Goal: Book appointment/travel/reservation

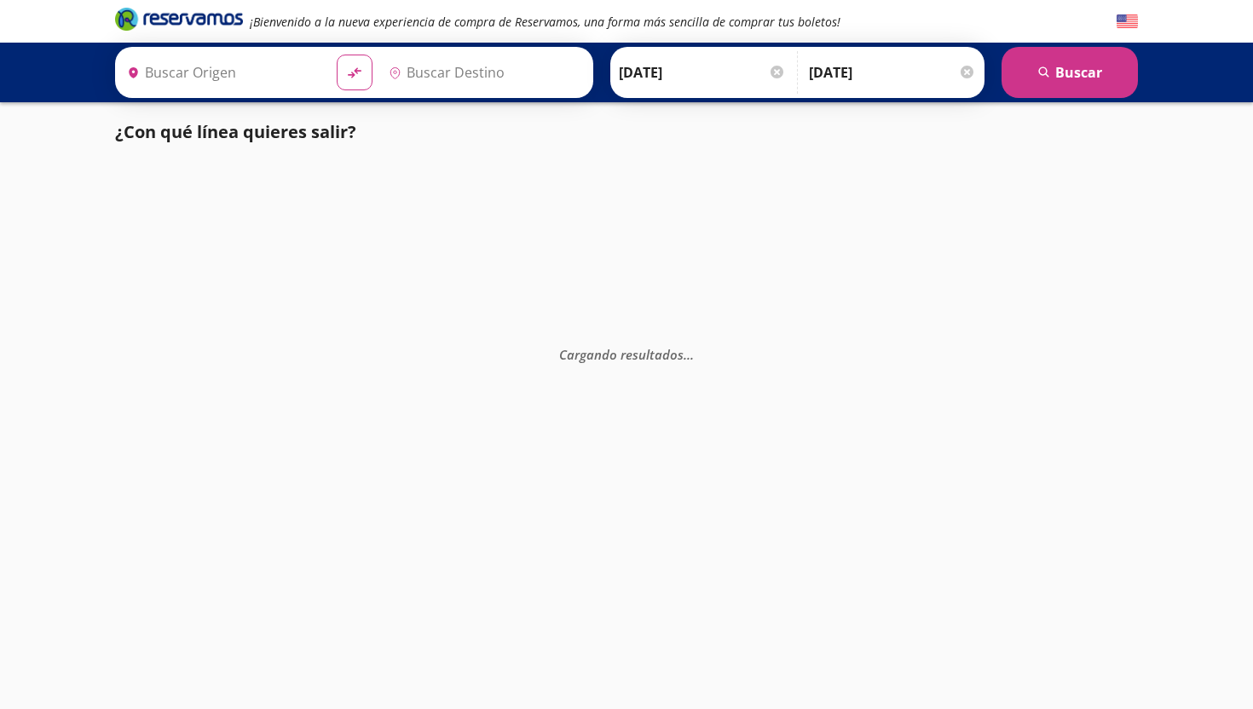
type input "Nogales, [GEOGRAPHIC_DATA]"
type input "Hermosillo, [GEOGRAPHIC_DATA]"
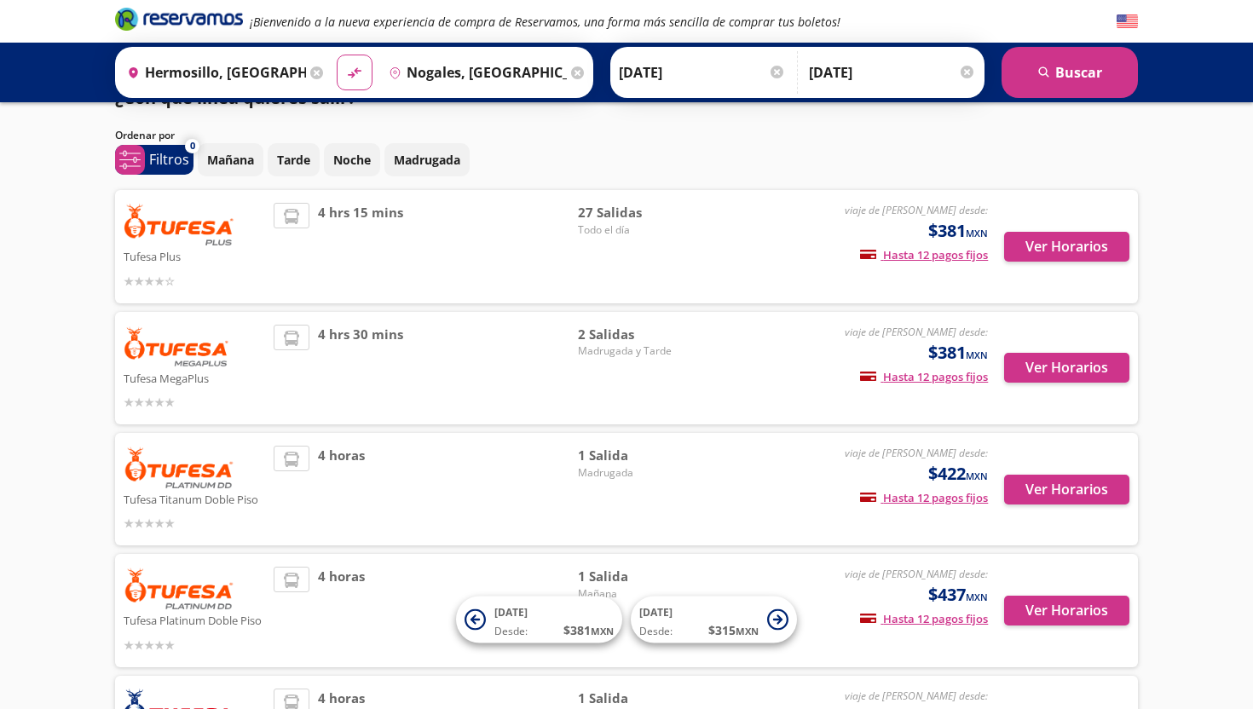
scroll to position [42, 0]
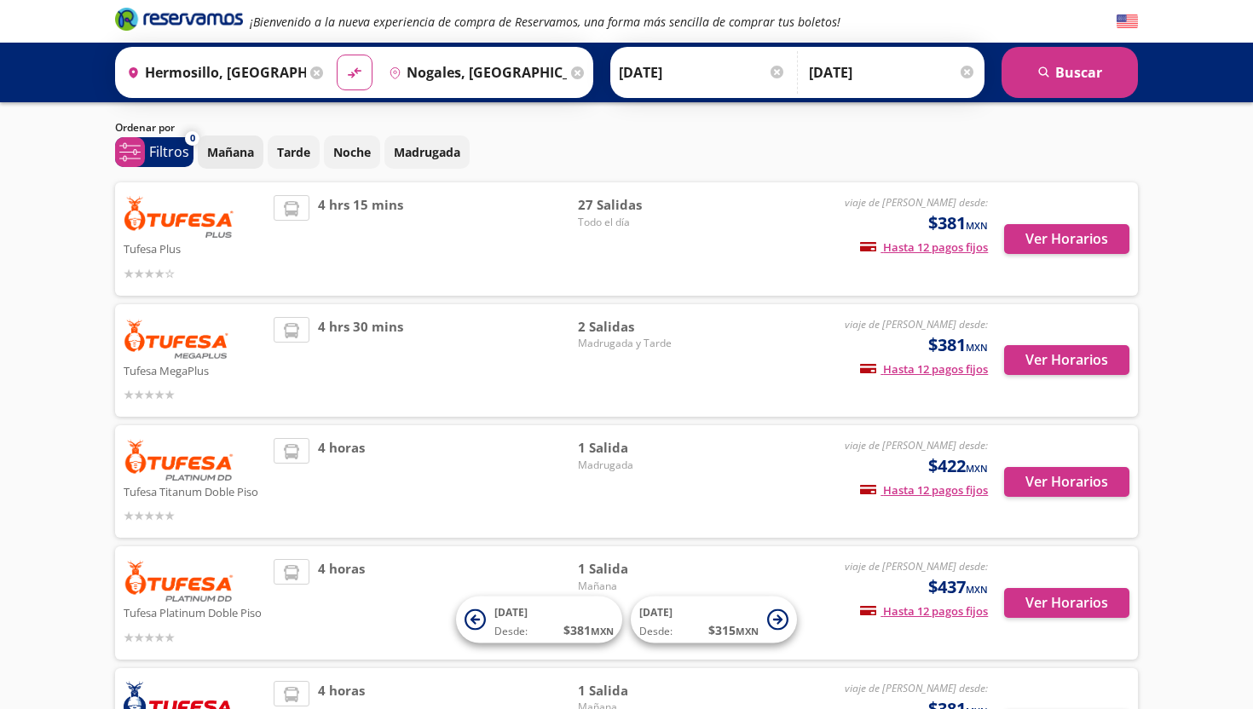
click at [234, 153] on p "Mañana" at bounding box center [230, 152] width 47 height 18
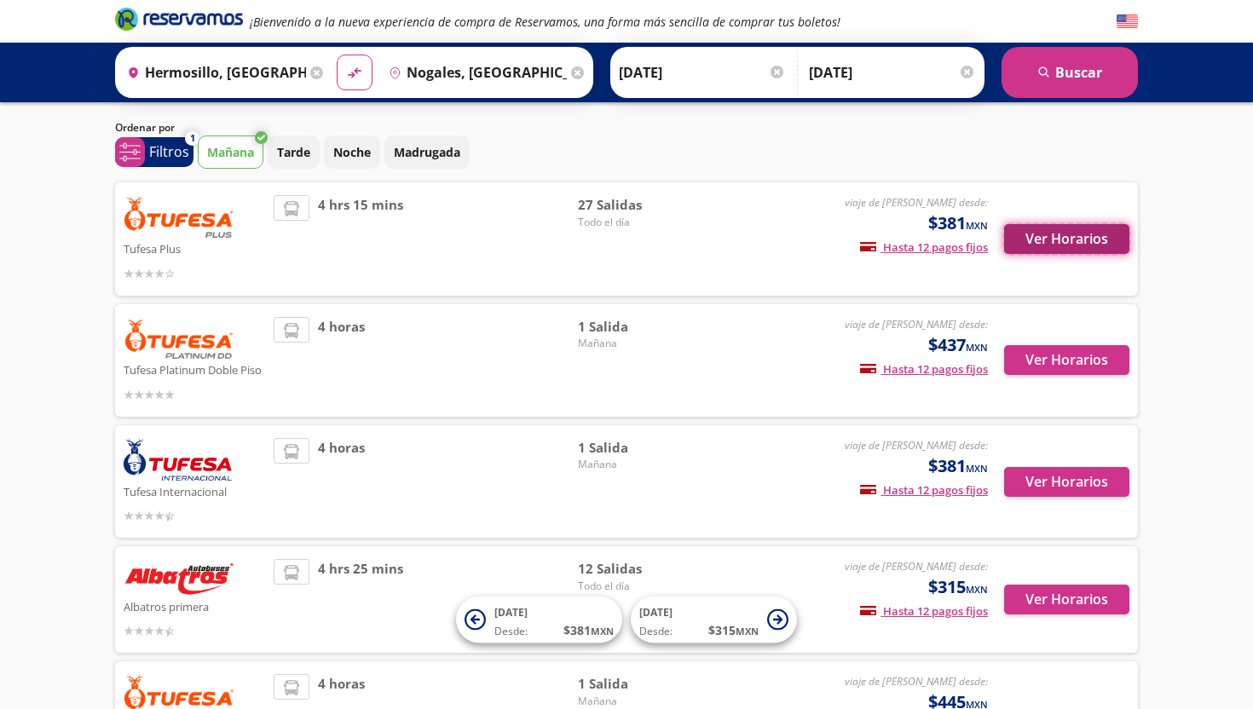
click at [1057, 237] on button "Ver Horarios" at bounding box center [1066, 239] width 125 height 30
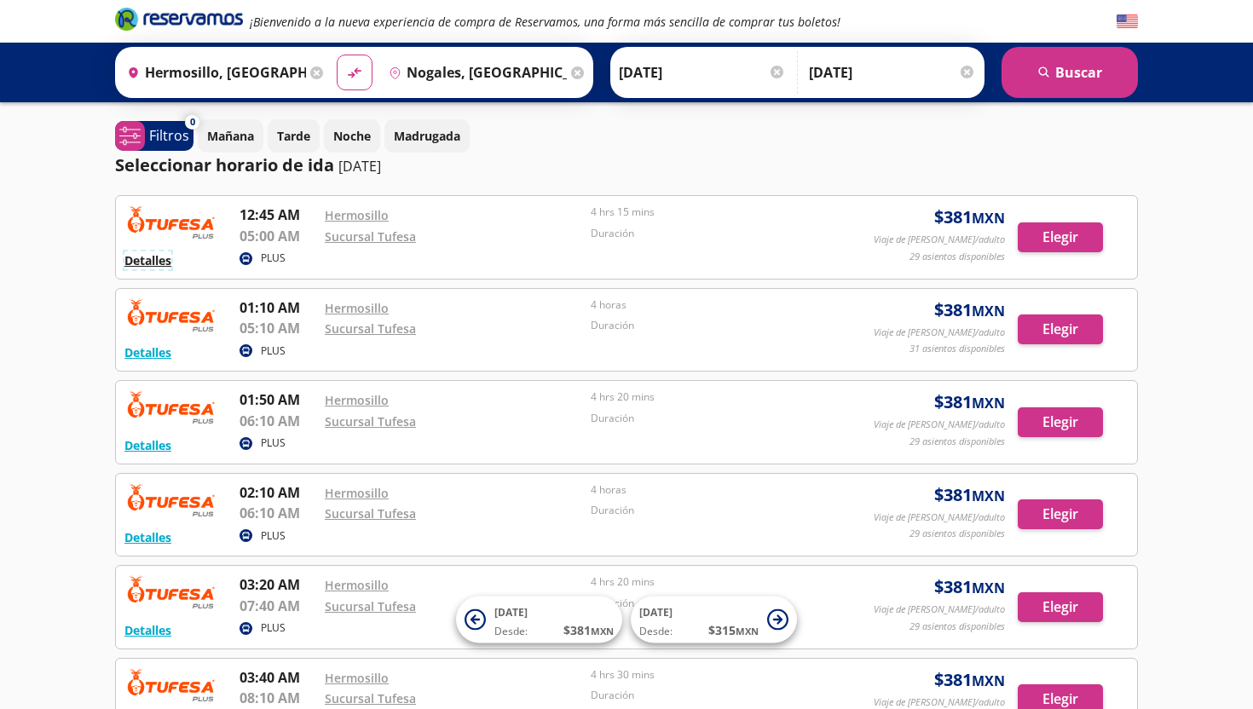
click at [159, 261] on button "Detalles" at bounding box center [147, 260] width 47 height 18
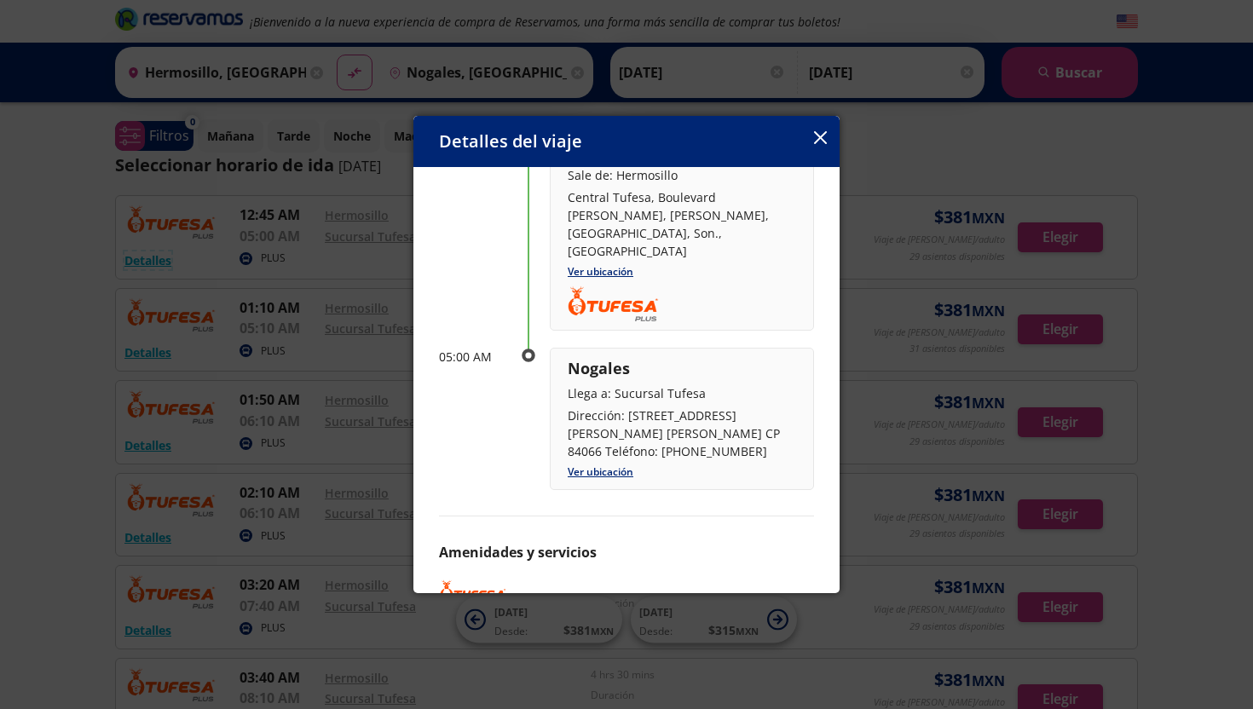
scroll to position [155, 0]
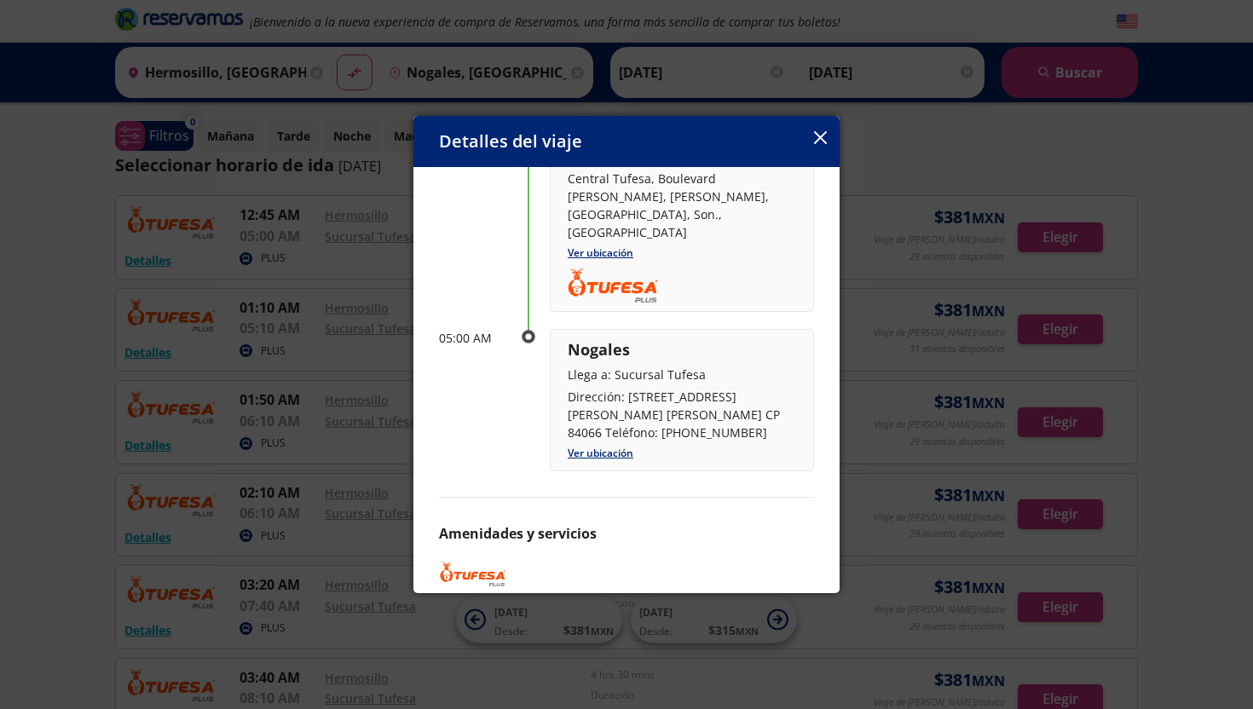
click at [537, 523] on p "Amenidades y servicios" at bounding box center [626, 533] width 375 height 20
click at [815, 138] on icon "button" at bounding box center [820, 137] width 13 height 13
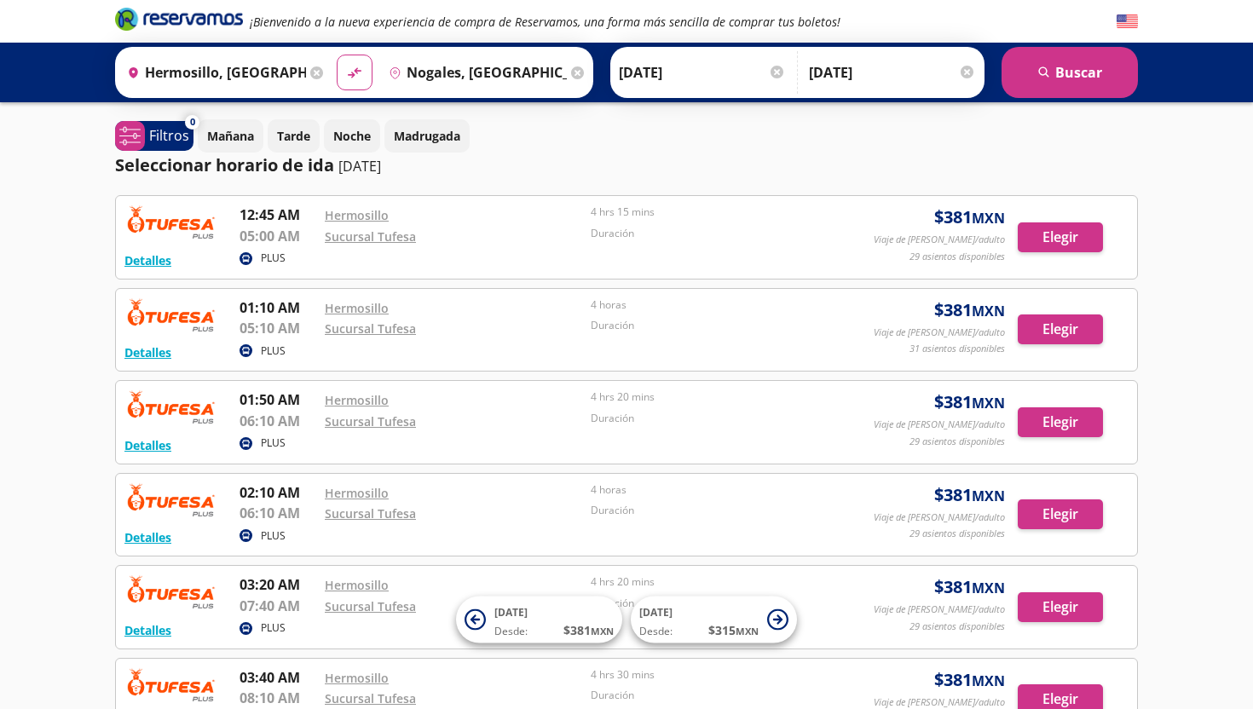
scroll to position [42, 0]
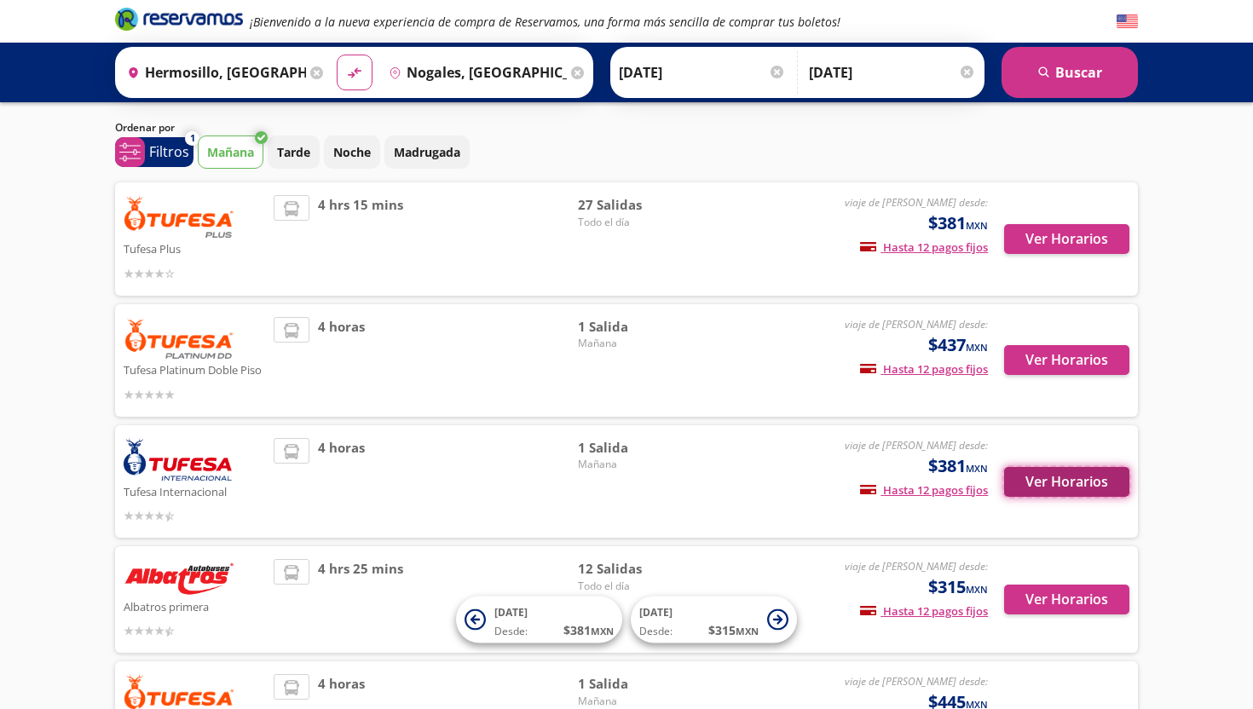
click at [1046, 485] on button "Ver Horarios" at bounding box center [1066, 482] width 125 height 30
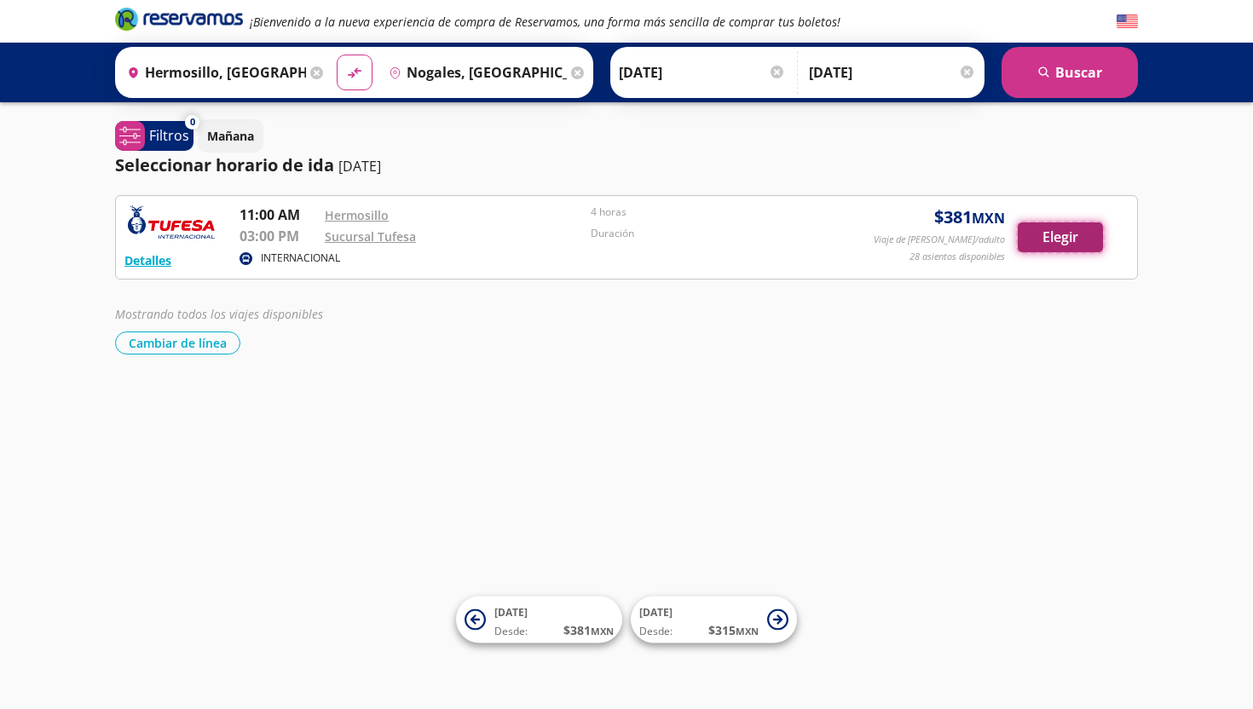
click at [1054, 242] on button "Elegir" at bounding box center [1060, 237] width 85 height 30
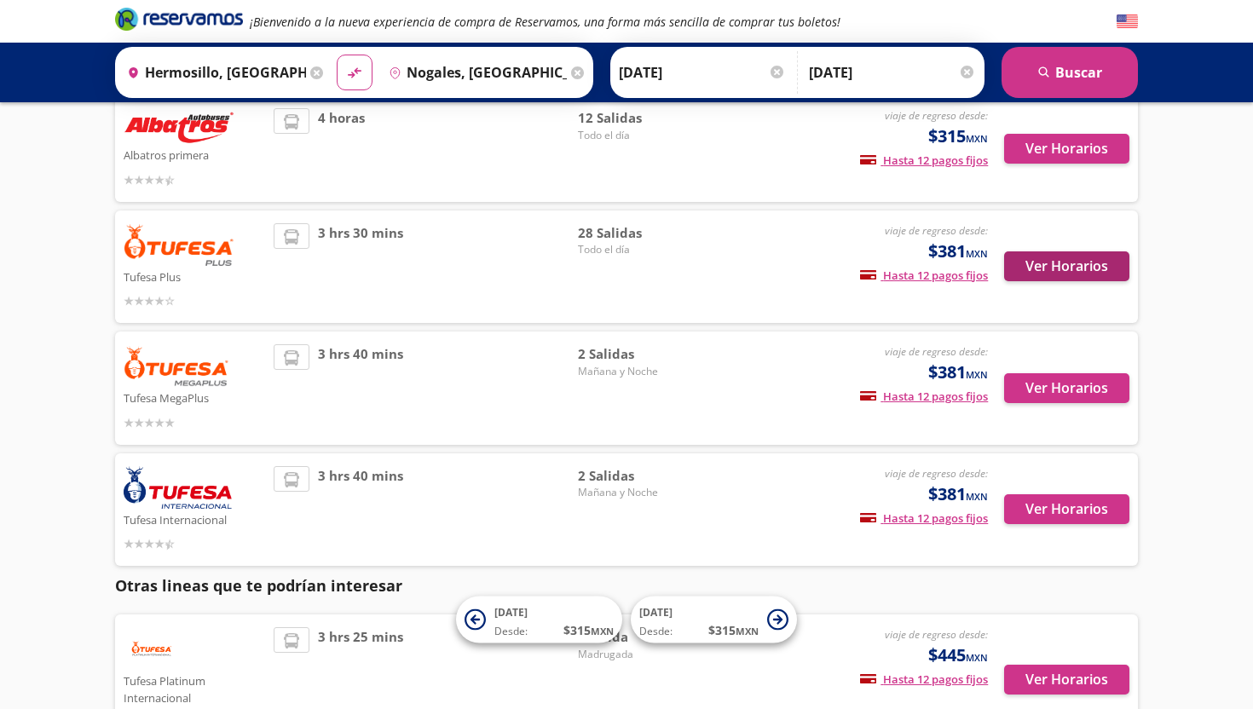
scroll to position [130, 0]
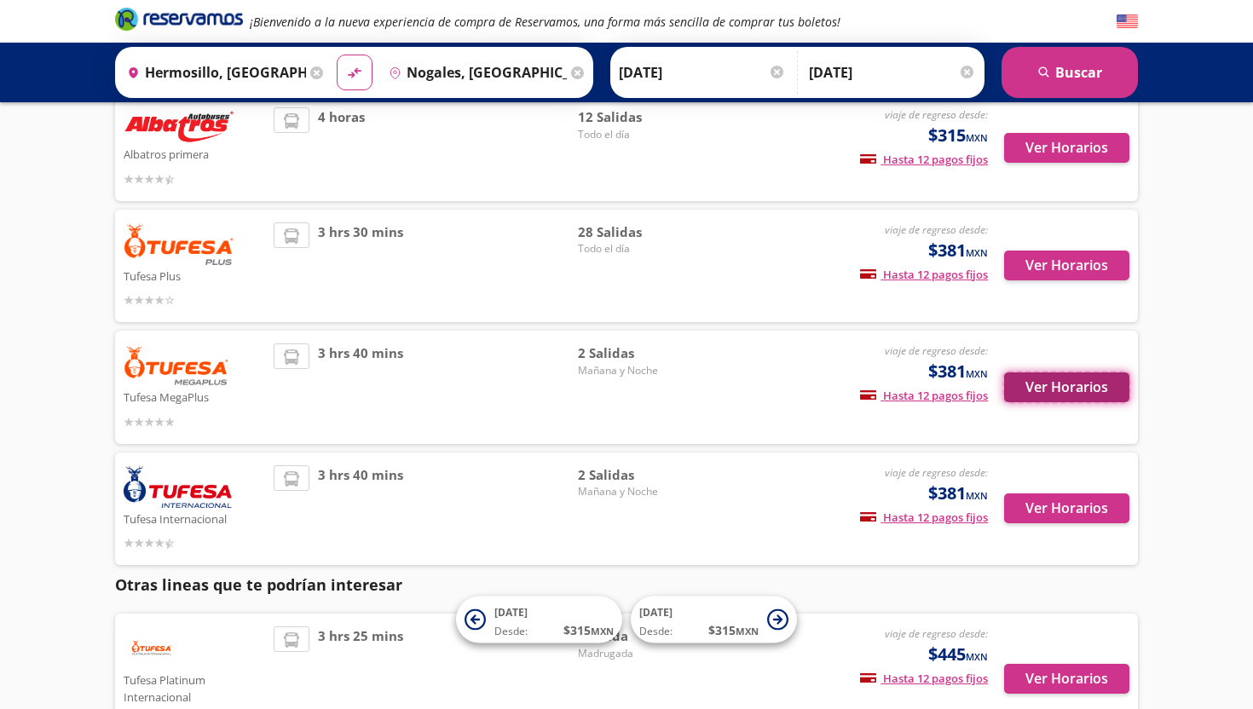
click at [1068, 388] on button "Ver Horarios" at bounding box center [1066, 387] width 125 height 30
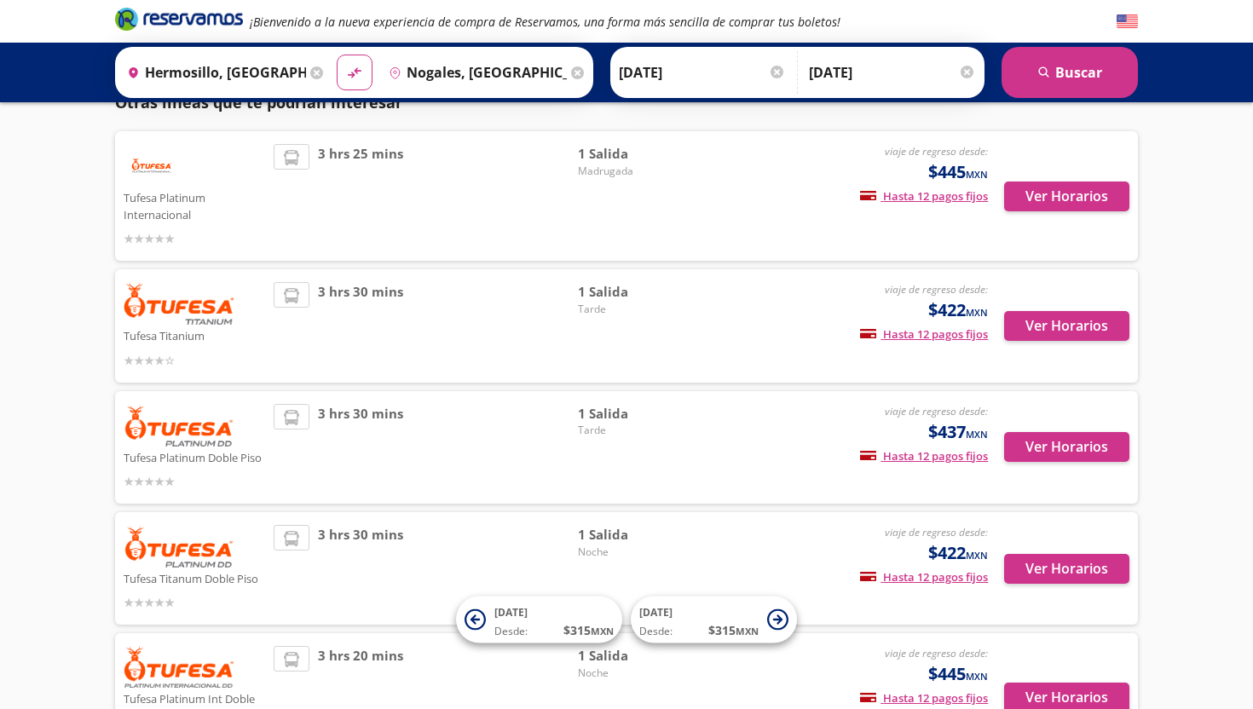
scroll to position [624, 0]
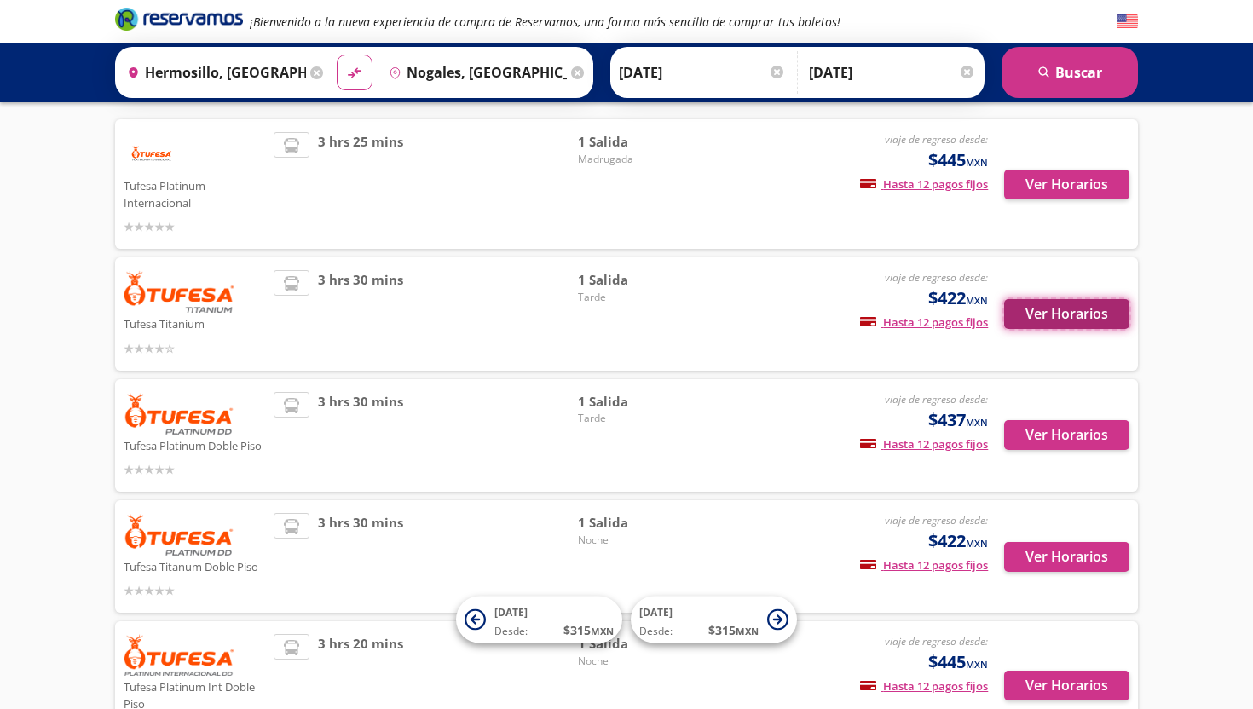
click at [1079, 310] on button "Ver Horarios" at bounding box center [1066, 314] width 125 height 30
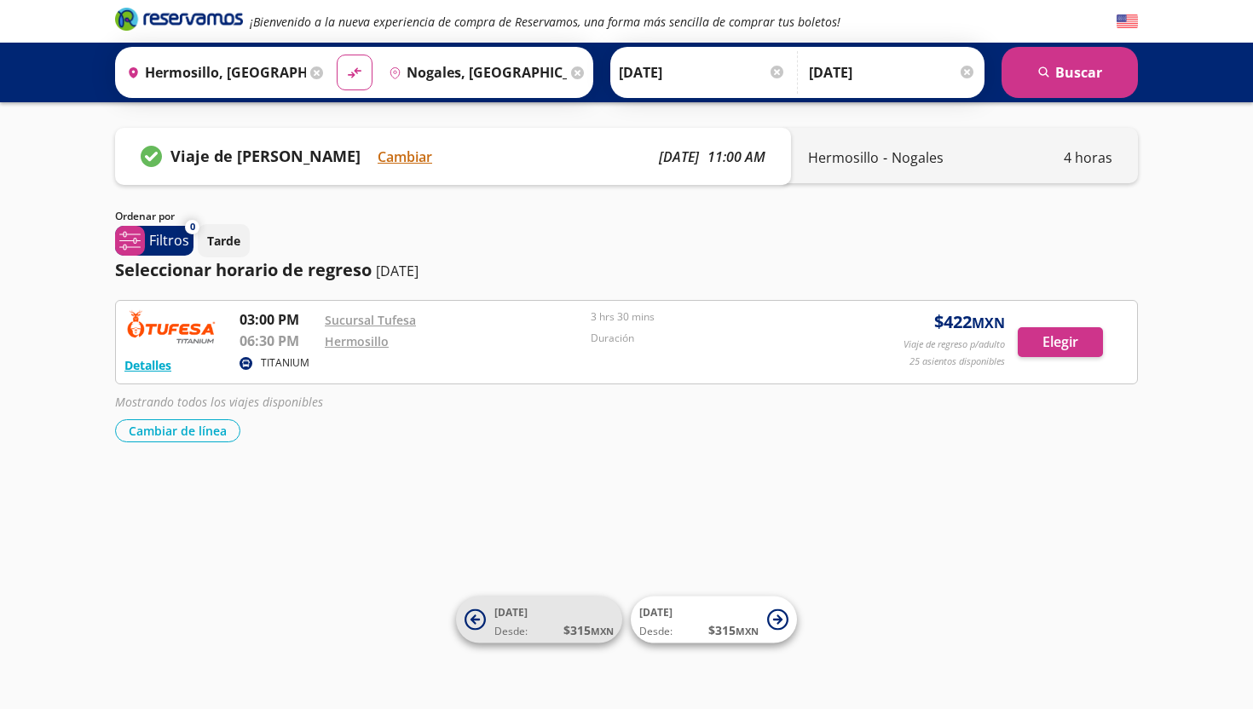
click at [469, 620] on icon at bounding box center [475, 619] width 21 height 21
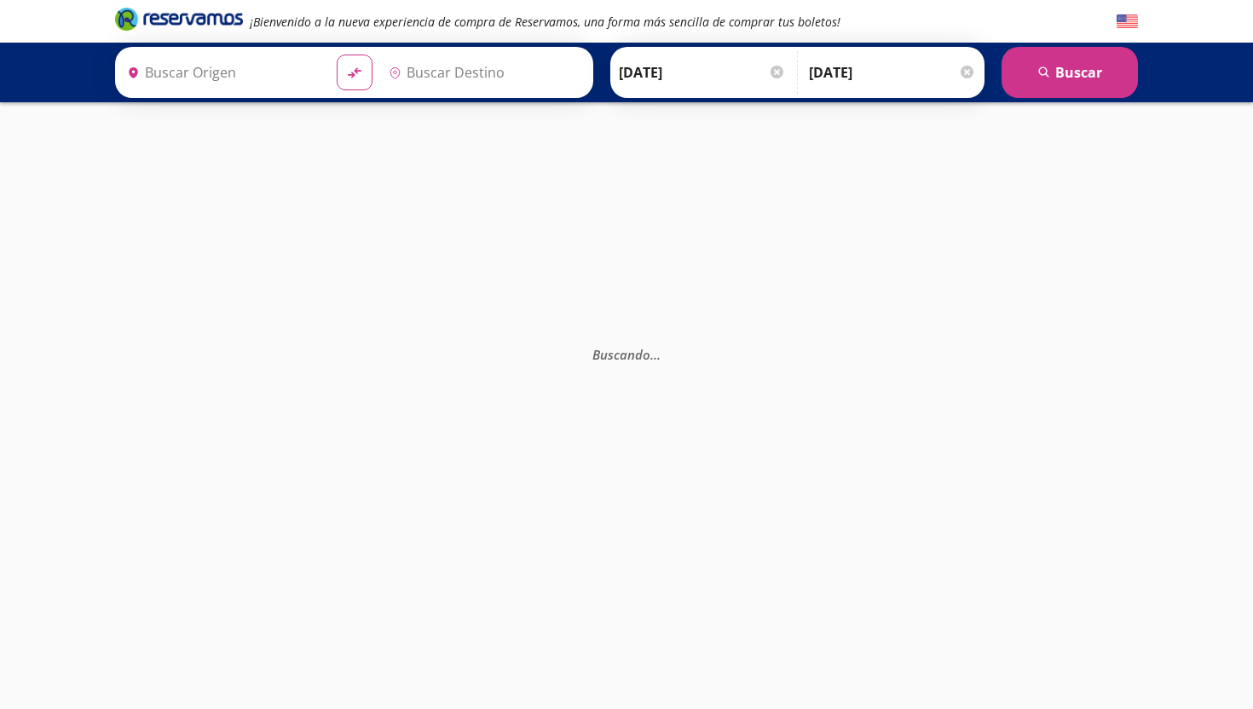
type input "Hermosillo, [GEOGRAPHIC_DATA]"
type input "Nogales, [GEOGRAPHIC_DATA]"
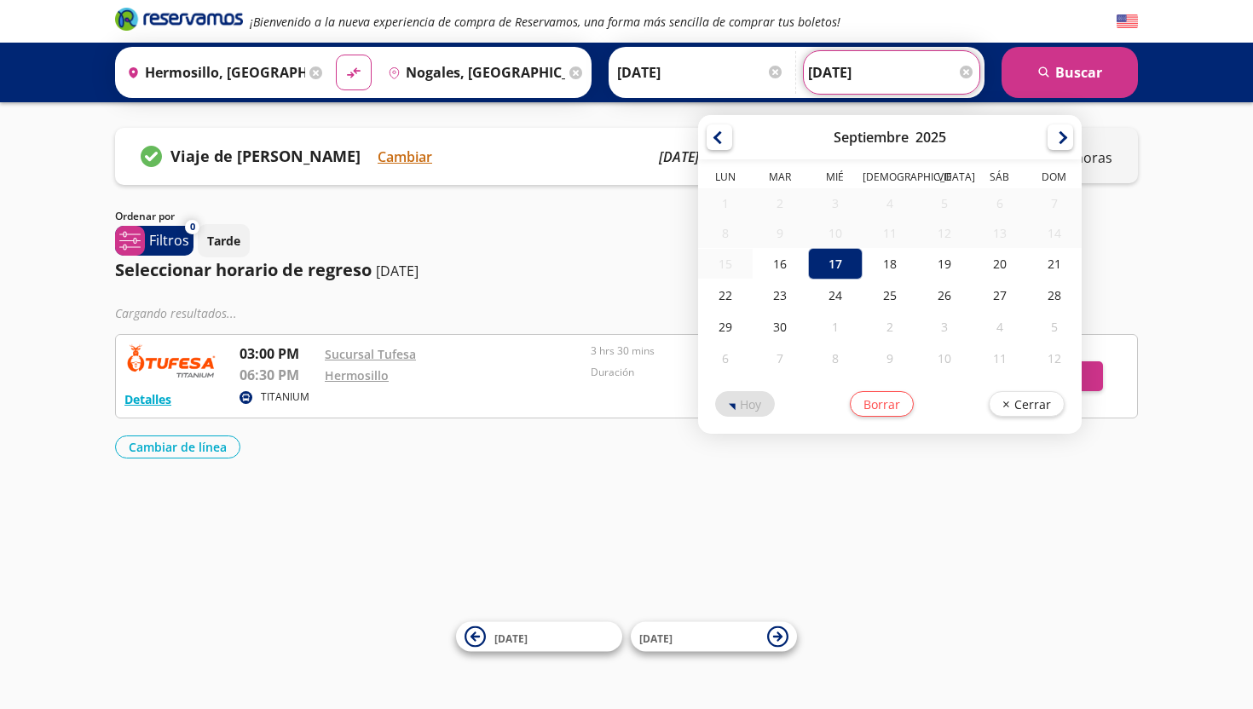
click at [828, 75] on input "[DATE]" at bounding box center [891, 72] width 167 height 43
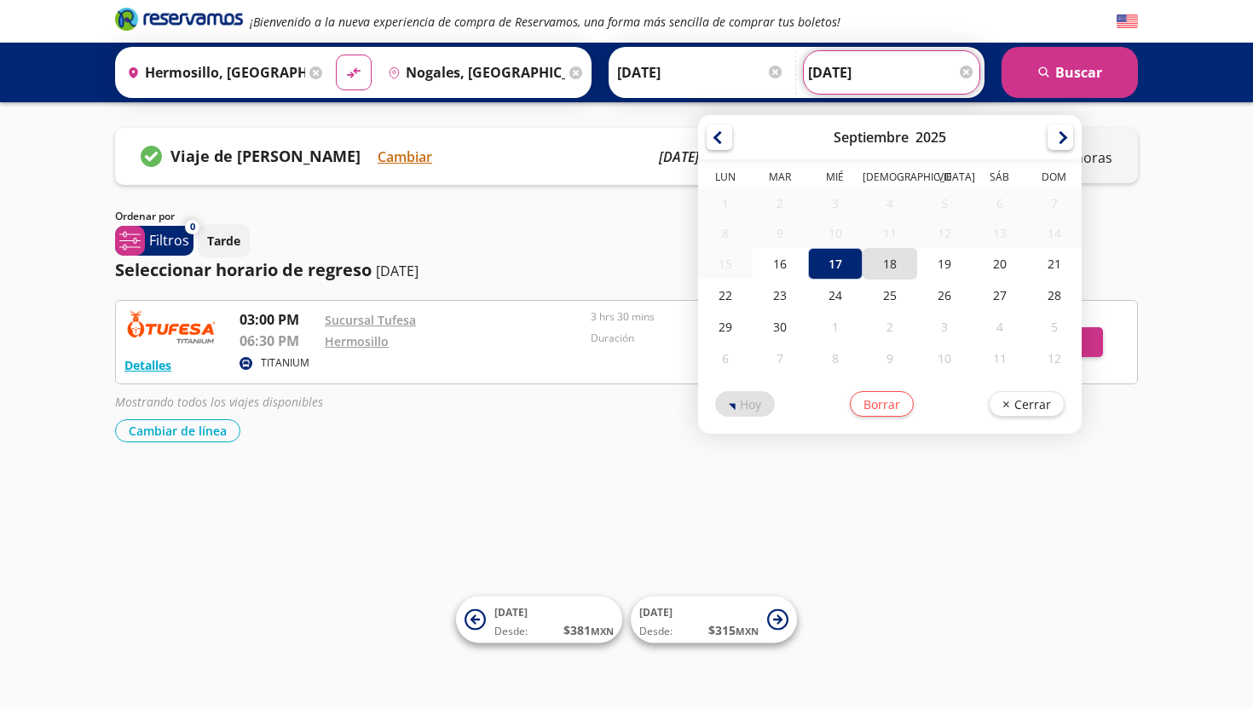
click at [888, 260] on div "18" at bounding box center [890, 264] width 55 height 32
type input "[DATE]"
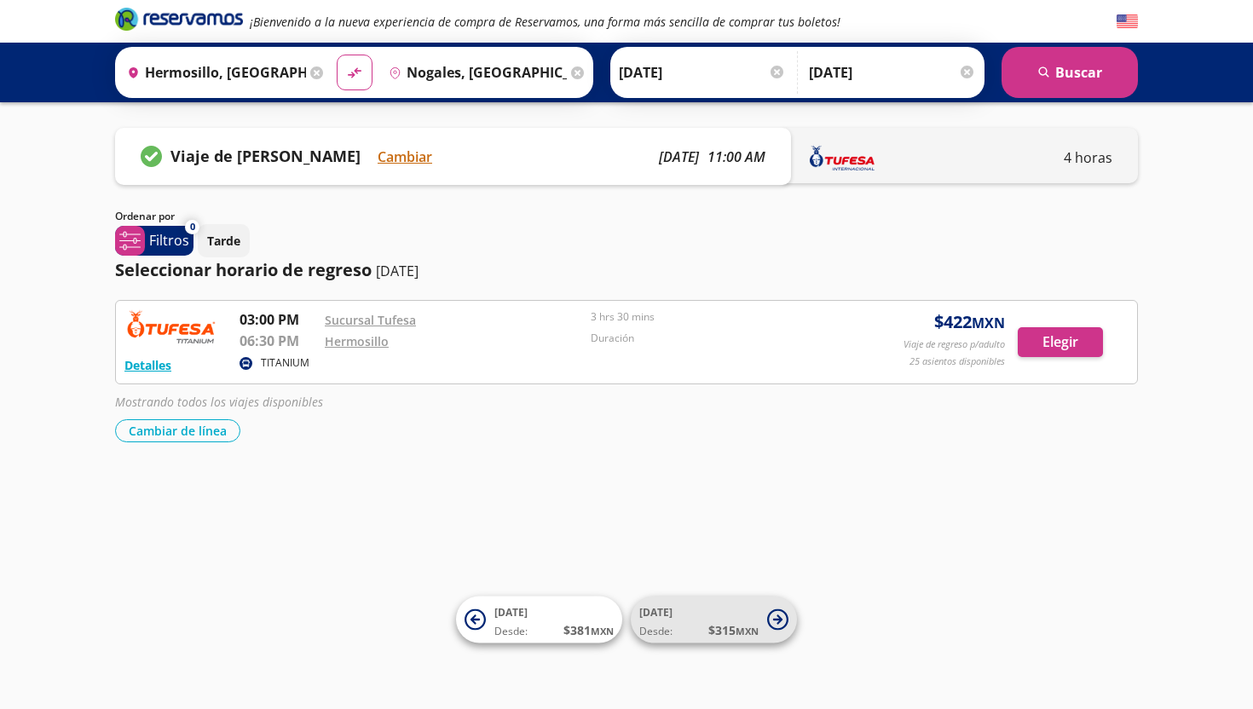
click at [731, 627] on span "$ 315 MXN" at bounding box center [733, 630] width 50 height 18
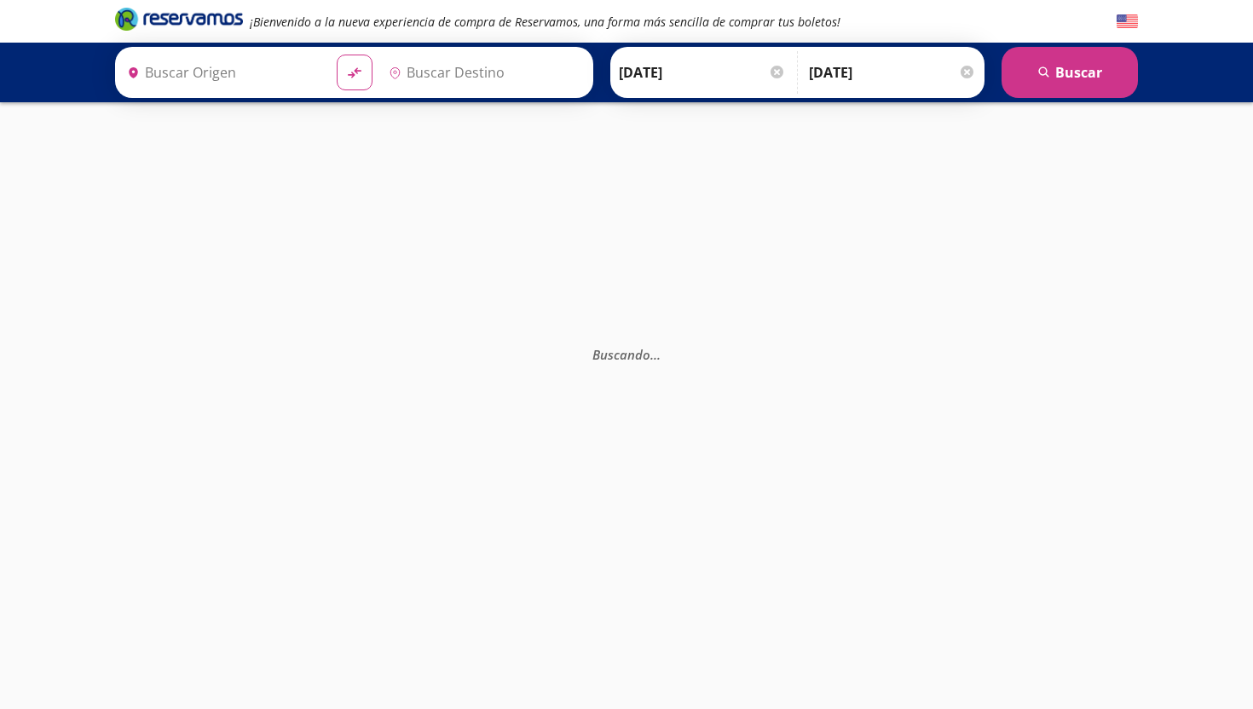
type input "Nogales, [GEOGRAPHIC_DATA]"
type input "Hermosillo, [GEOGRAPHIC_DATA]"
type input "Nogales, [GEOGRAPHIC_DATA]"
type input "Hermosillo, [GEOGRAPHIC_DATA]"
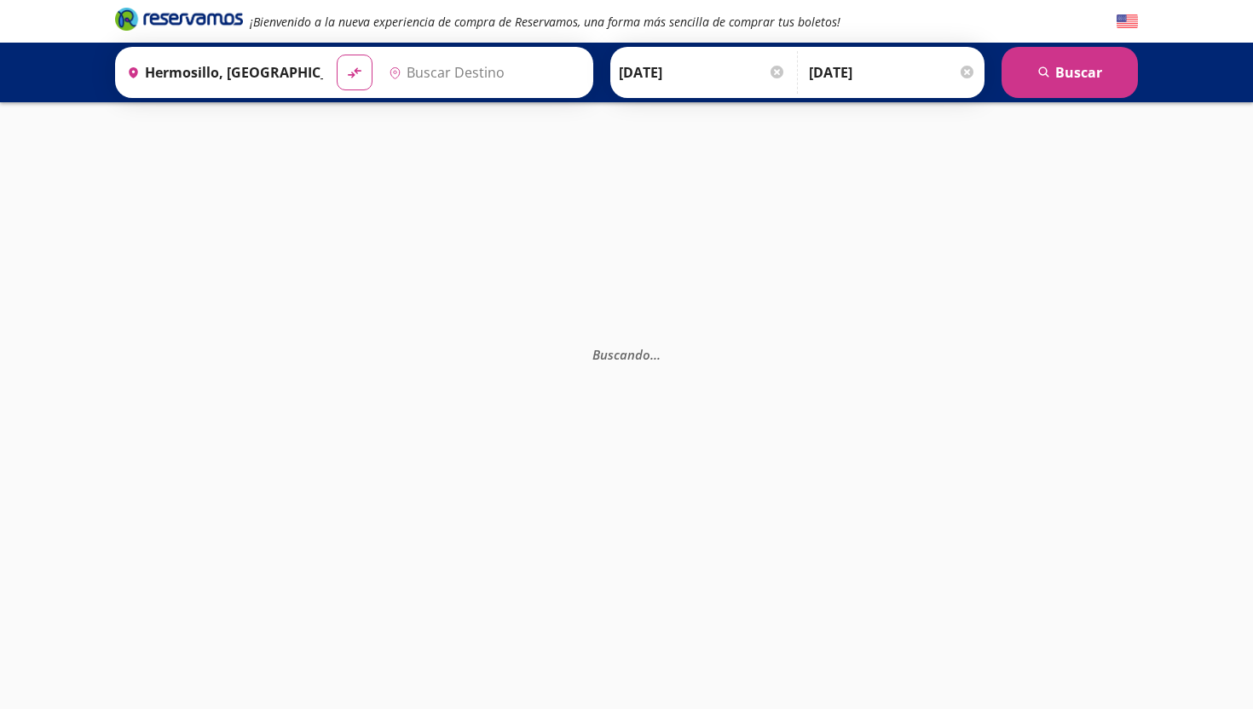
type input "Nogales, [GEOGRAPHIC_DATA]"
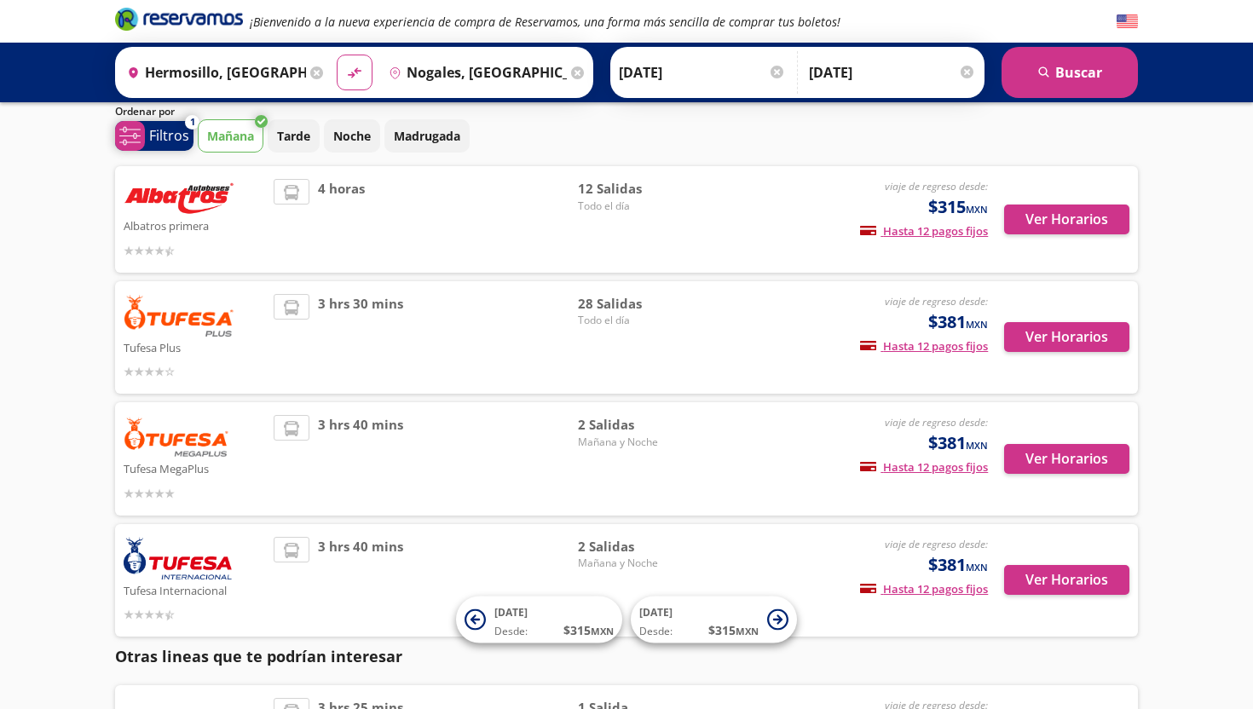
scroll to position [60, 0]
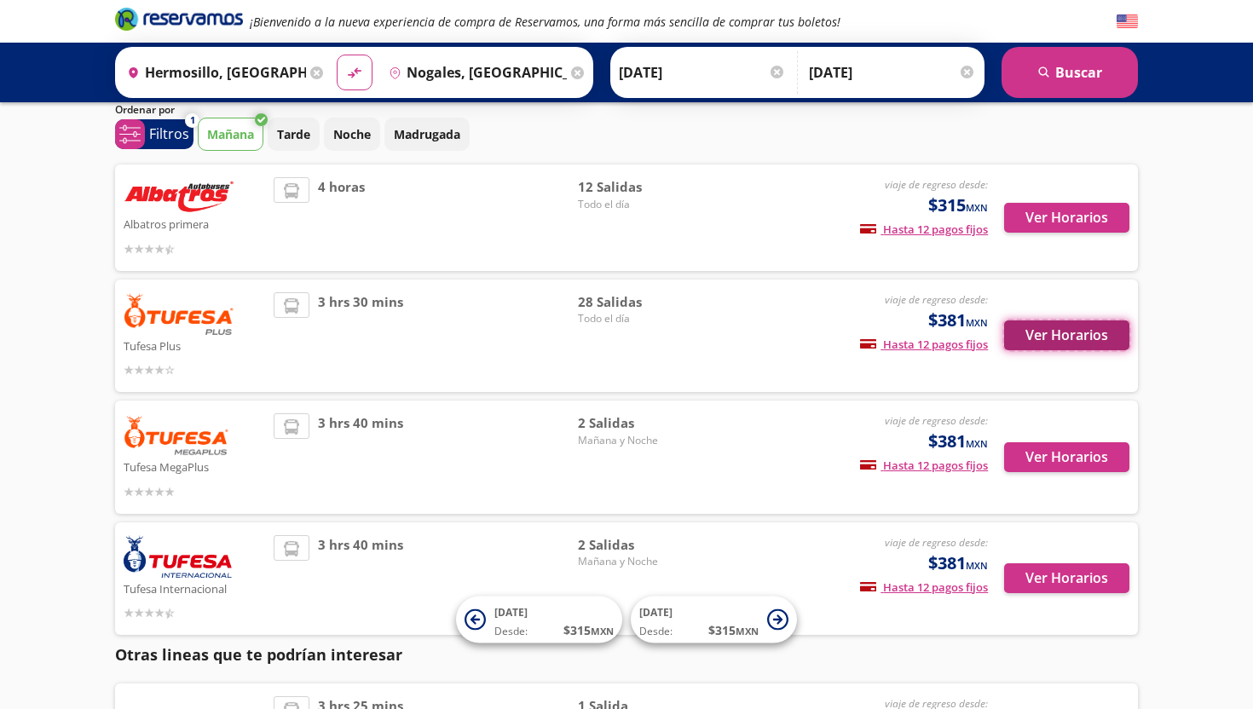
click at [1064, 332] on button "Ver Horarios" at bounding box center [1066, 335] width 125 height 30
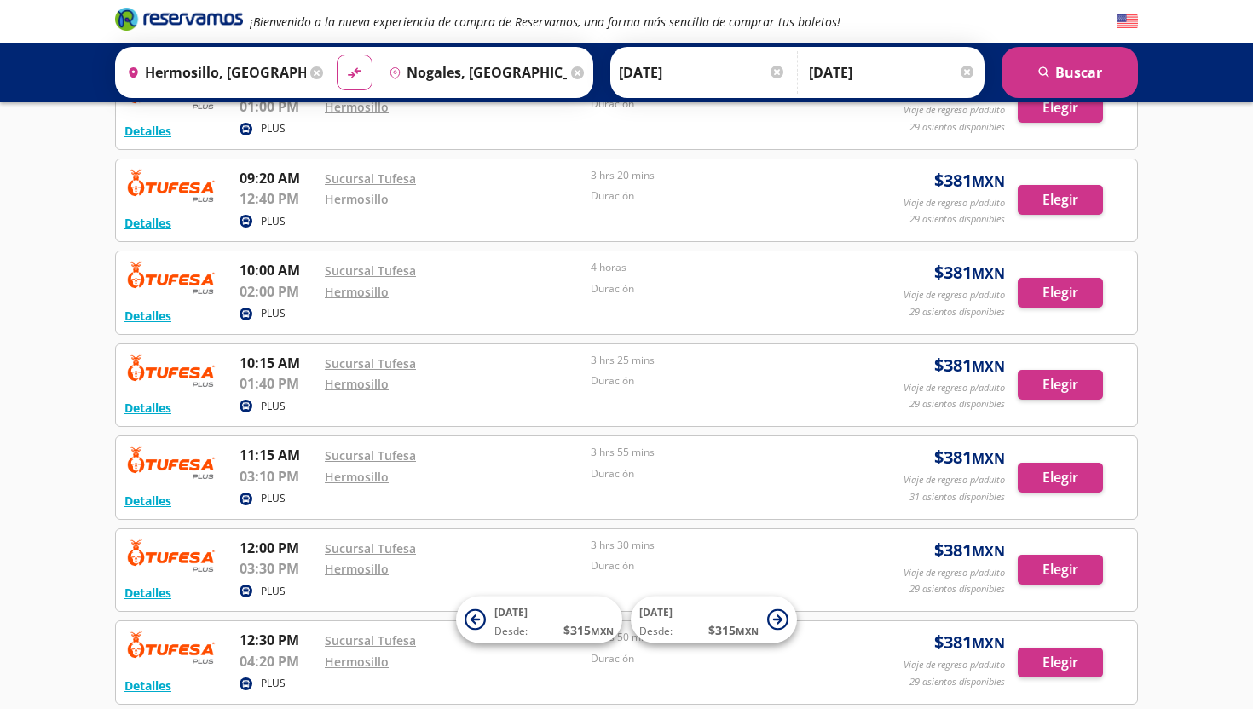
scroll to position [790, 0]
click at [147, 318] on button "Detalles" at bounding box center [147, 315] width 47 height 18
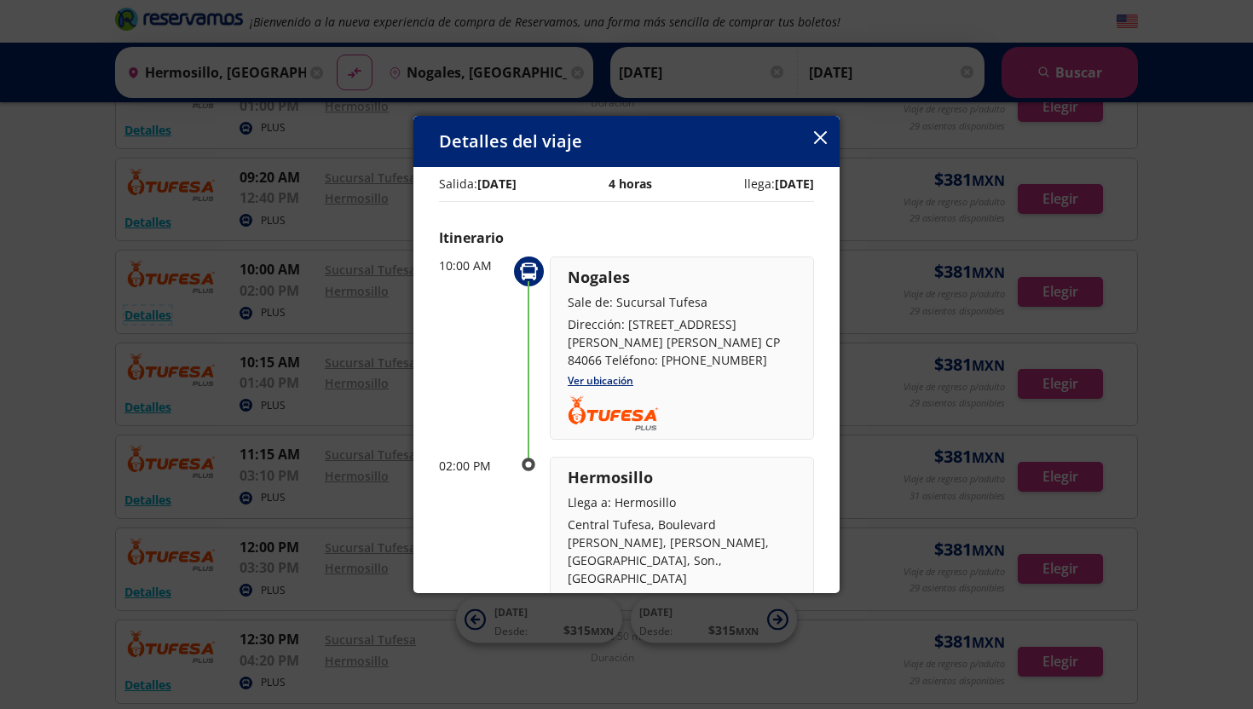
scroll to position [0, 0]
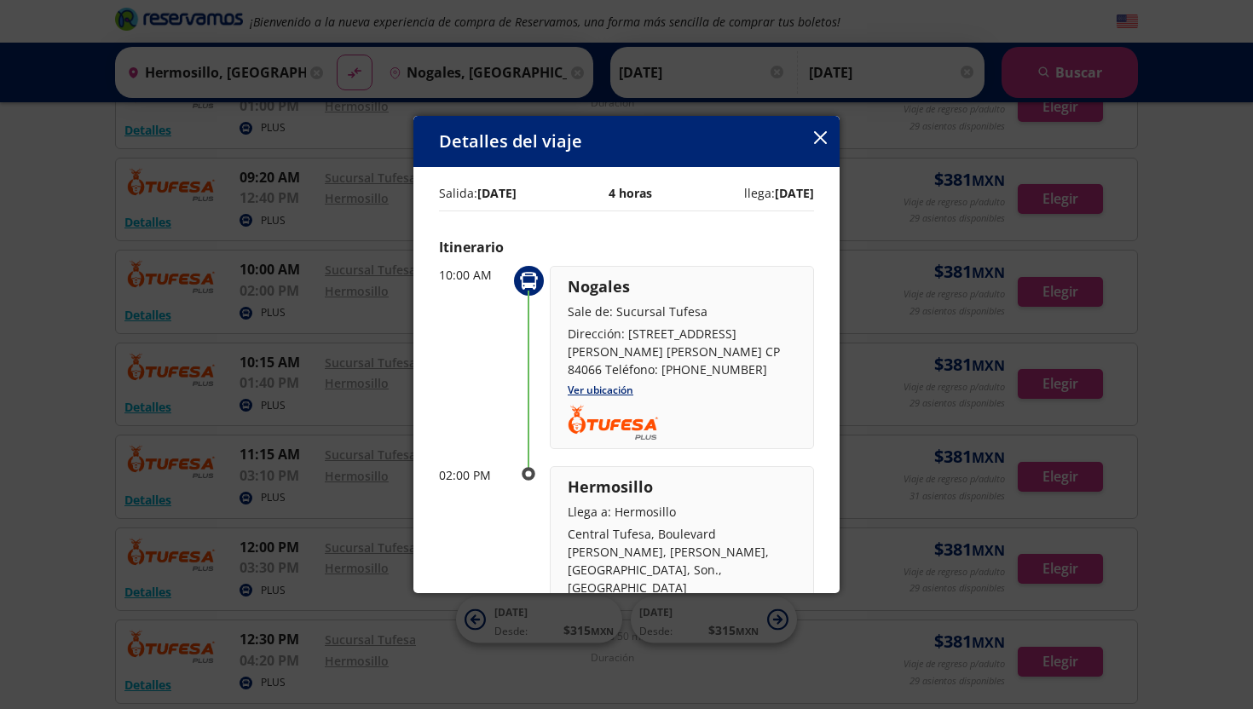
click at [817, 133] on icon "button" at bounding box center [820, 137] width 13 height 13
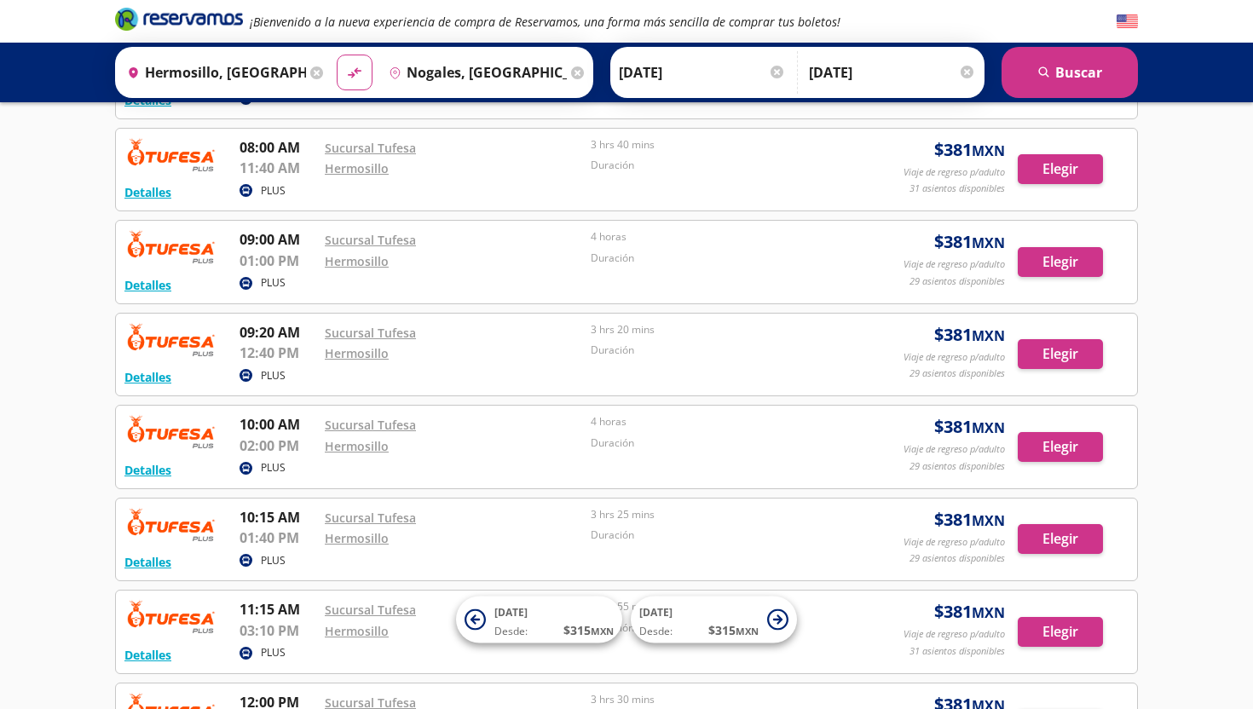
scroll to position [639, 0]
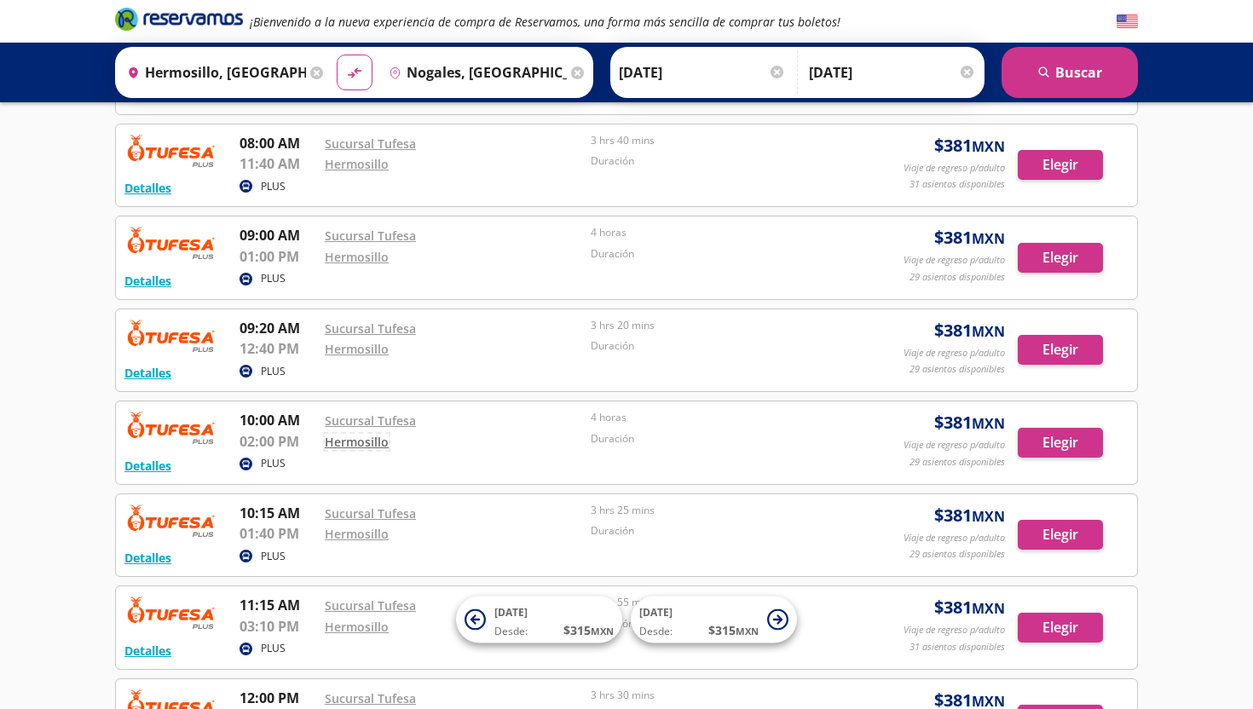
click at [364, 443] on link "Hermosillo" at bounding box center [357, 442] width 64 height 16
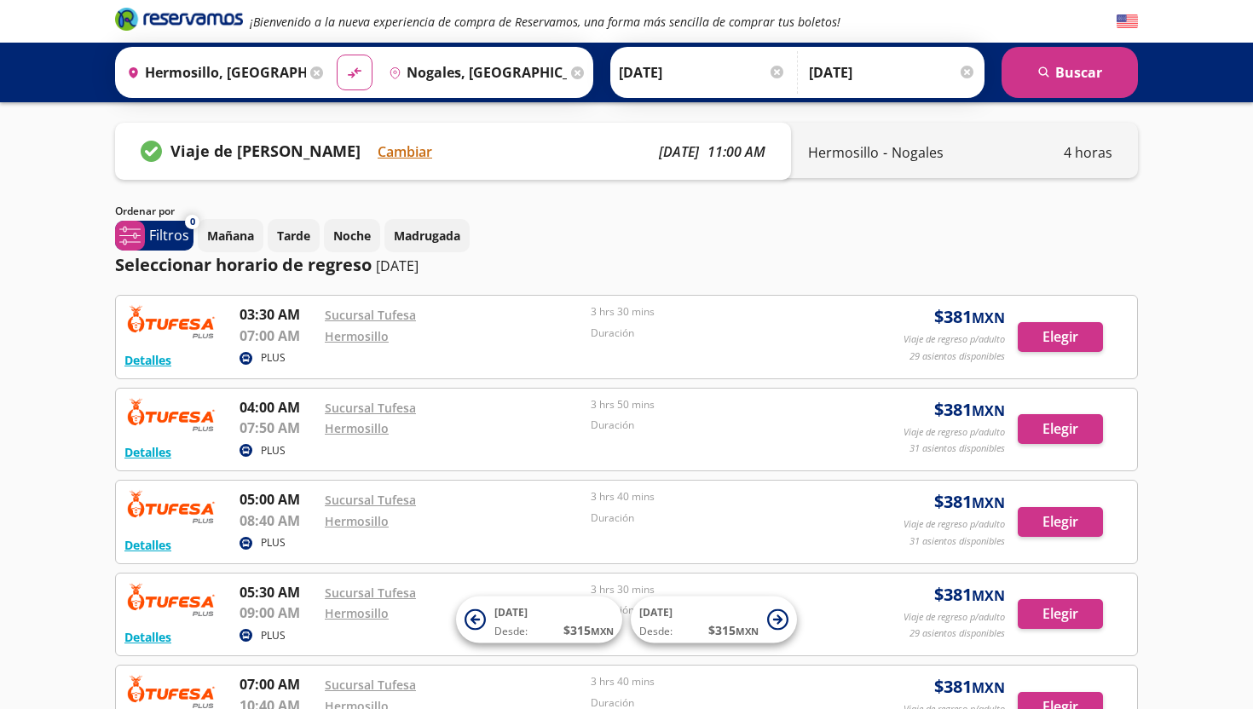
scroll to position [0, 0]
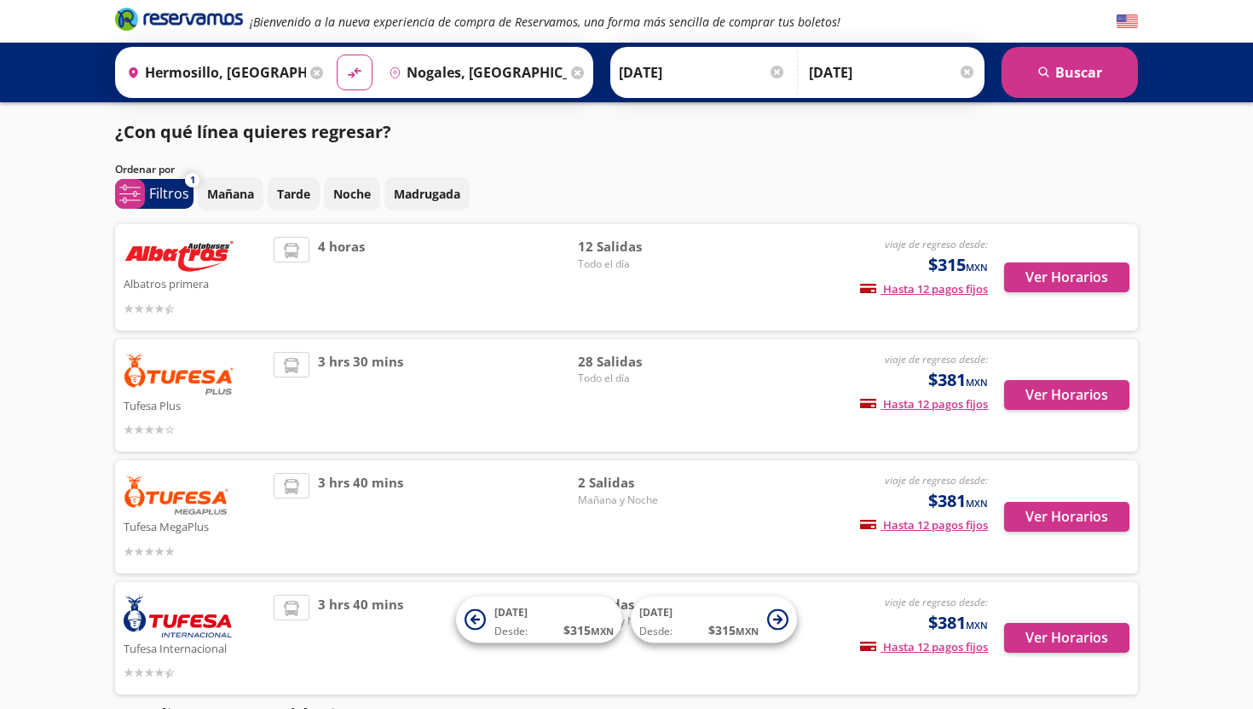
scroll to position [60, 0]
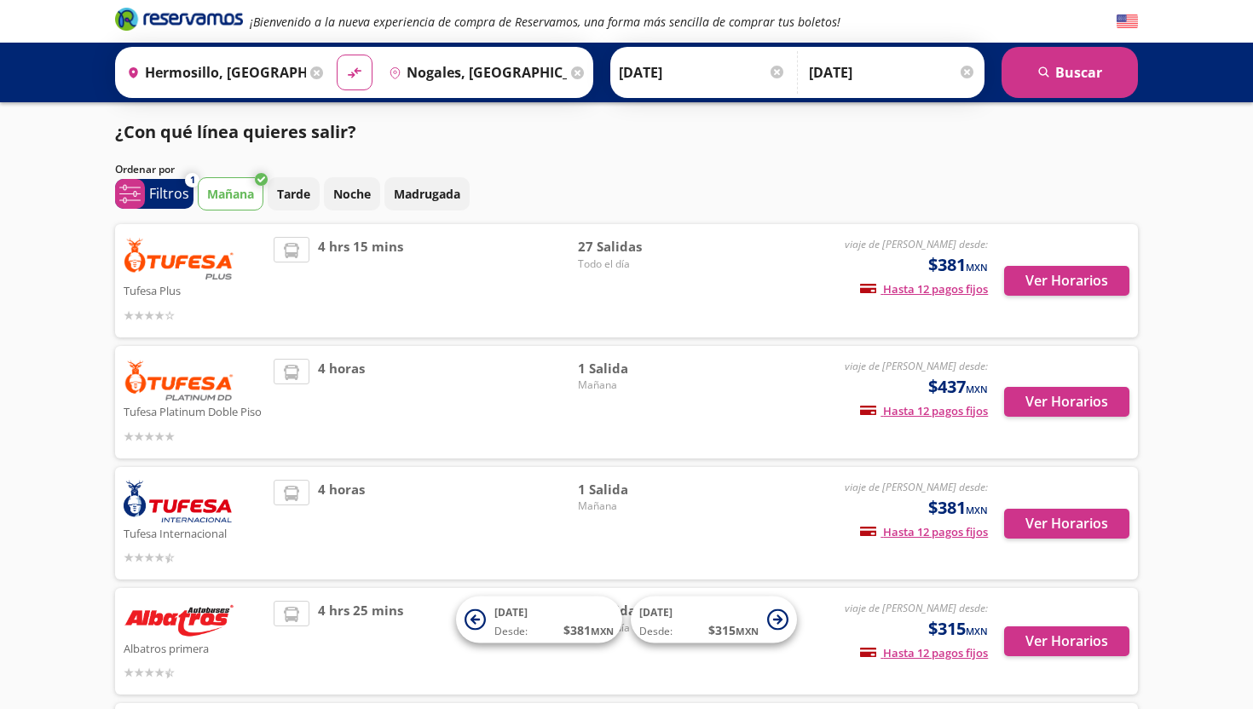
scroll to position [42, 0]
